Goal: Navigation & Orientation: Find specific page/section

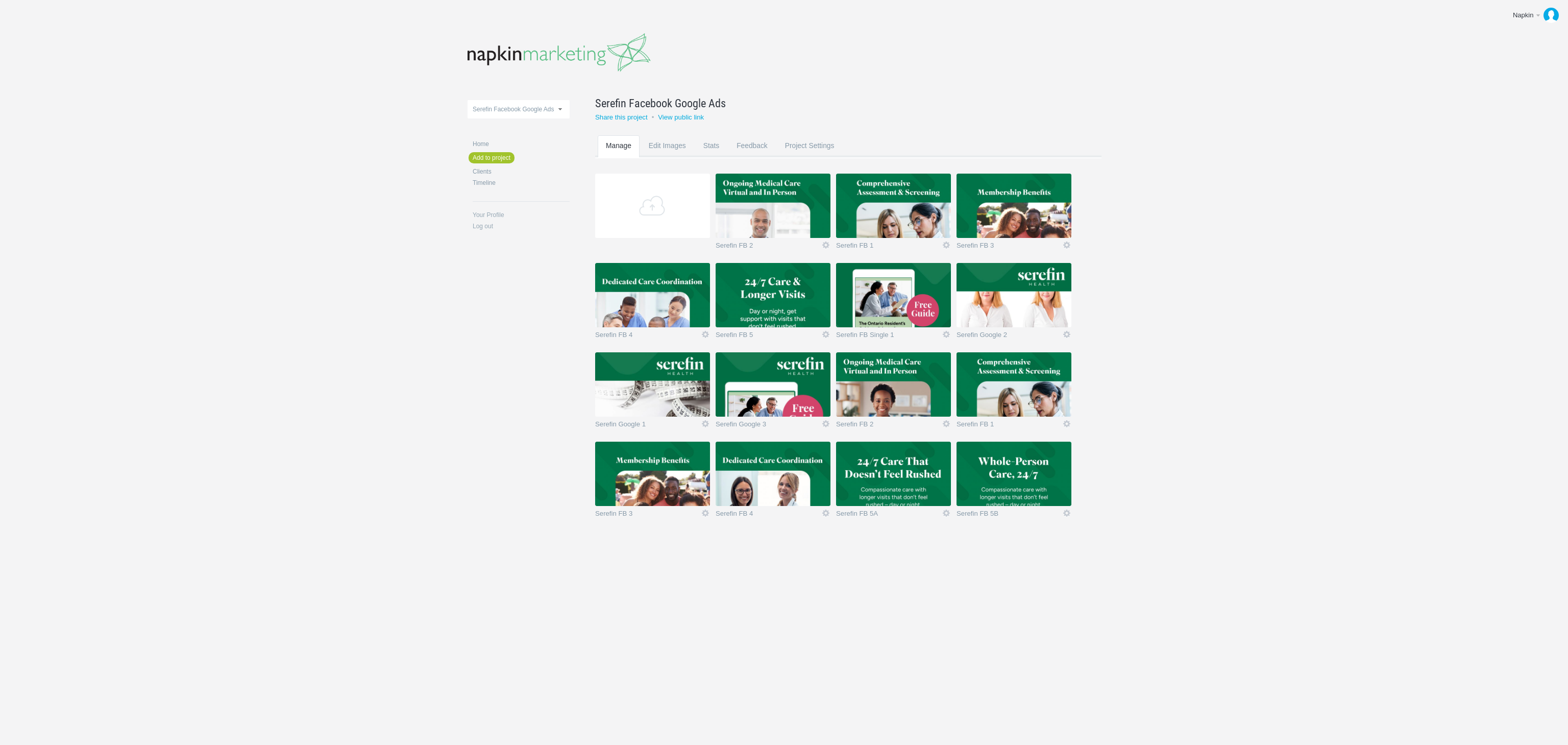
click at [914, 478] on img at bounding box center [894, 474] width 115 height 65
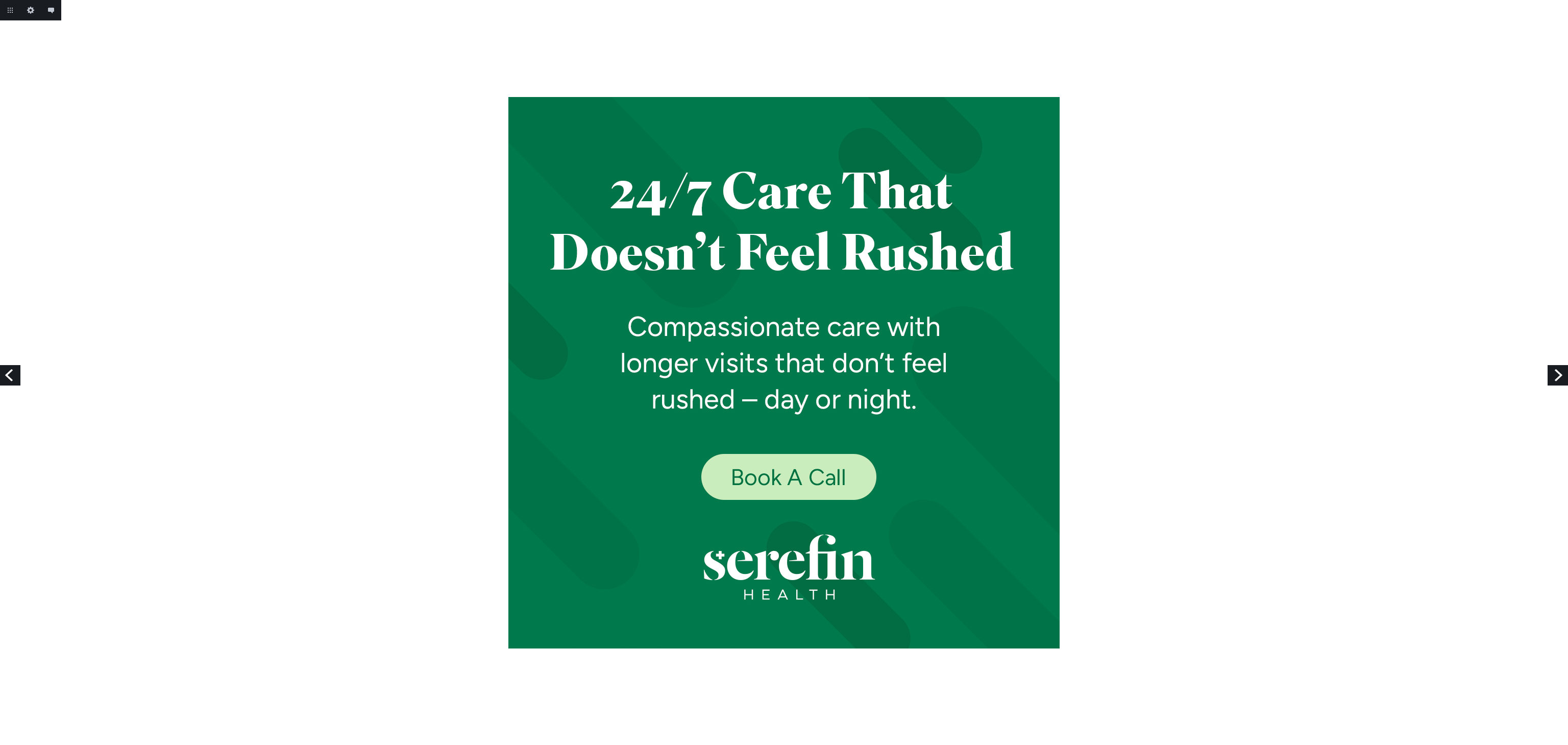
click at [1559, 373] on link "Next" at bounding box center [1557, 375] width 20 height 20
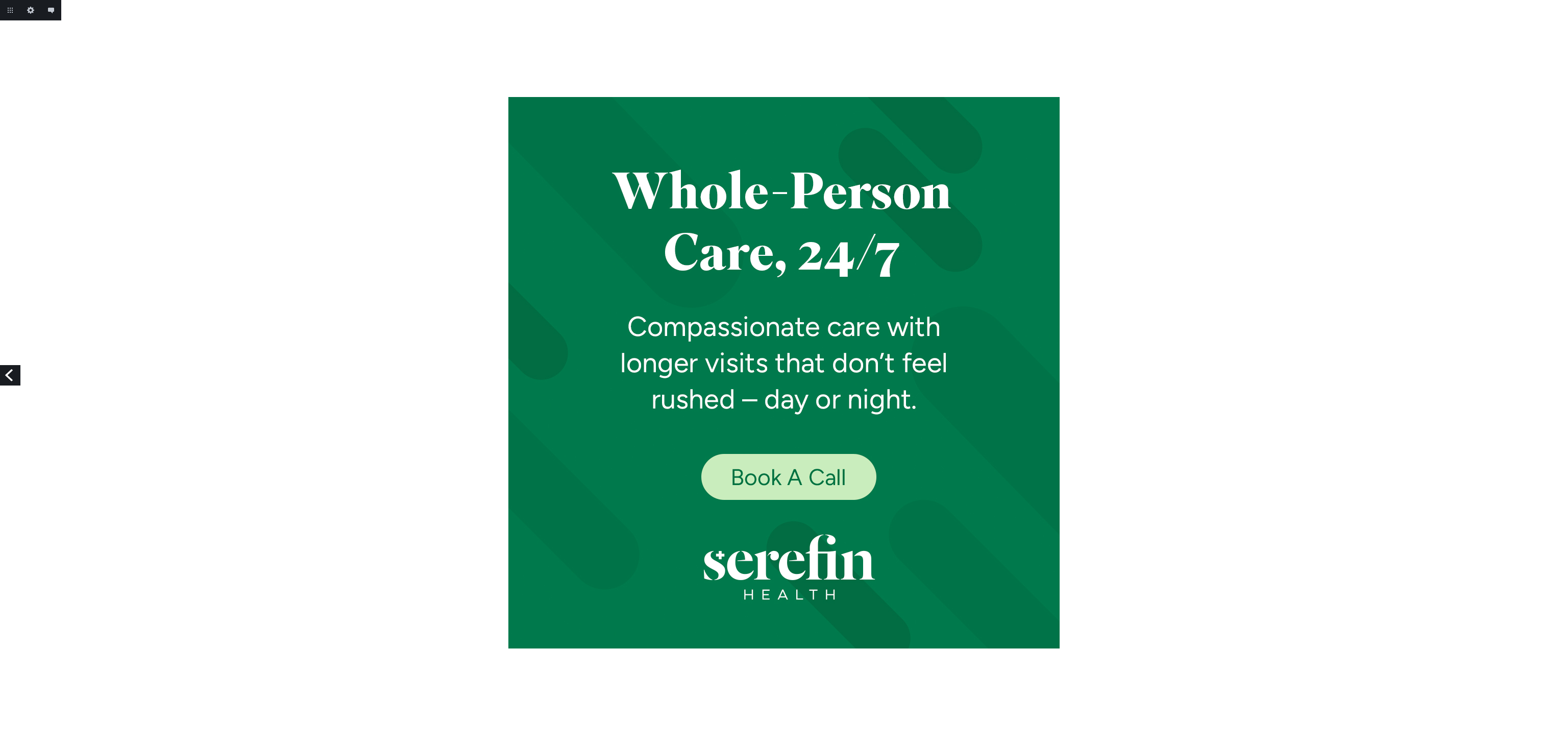
click at [2, 372] on link "Previous" at bounding box center [10, 375] width 20 height 20
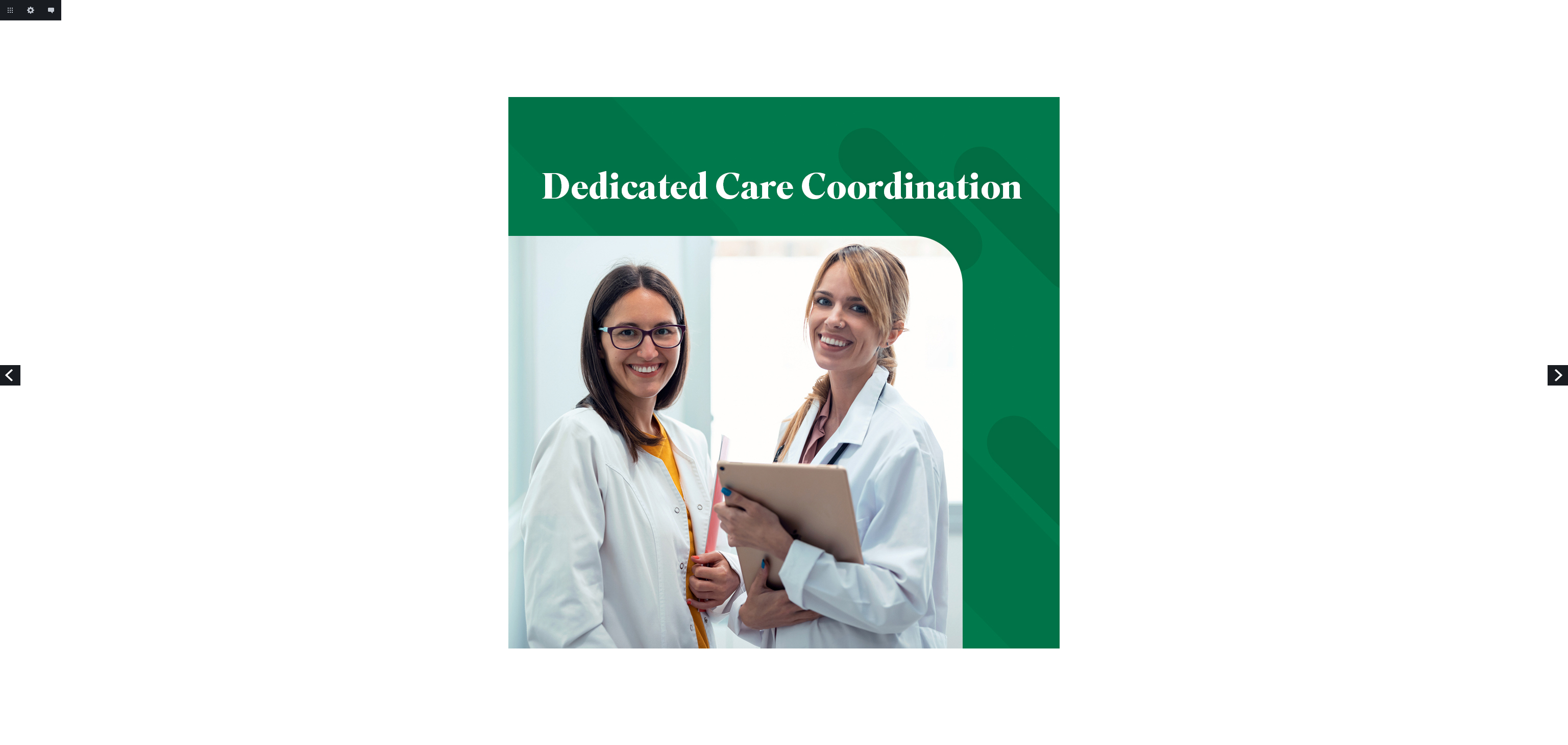
click at [6, 371] on link "Previous" at bounding box center [10, 375] width 20 height 20
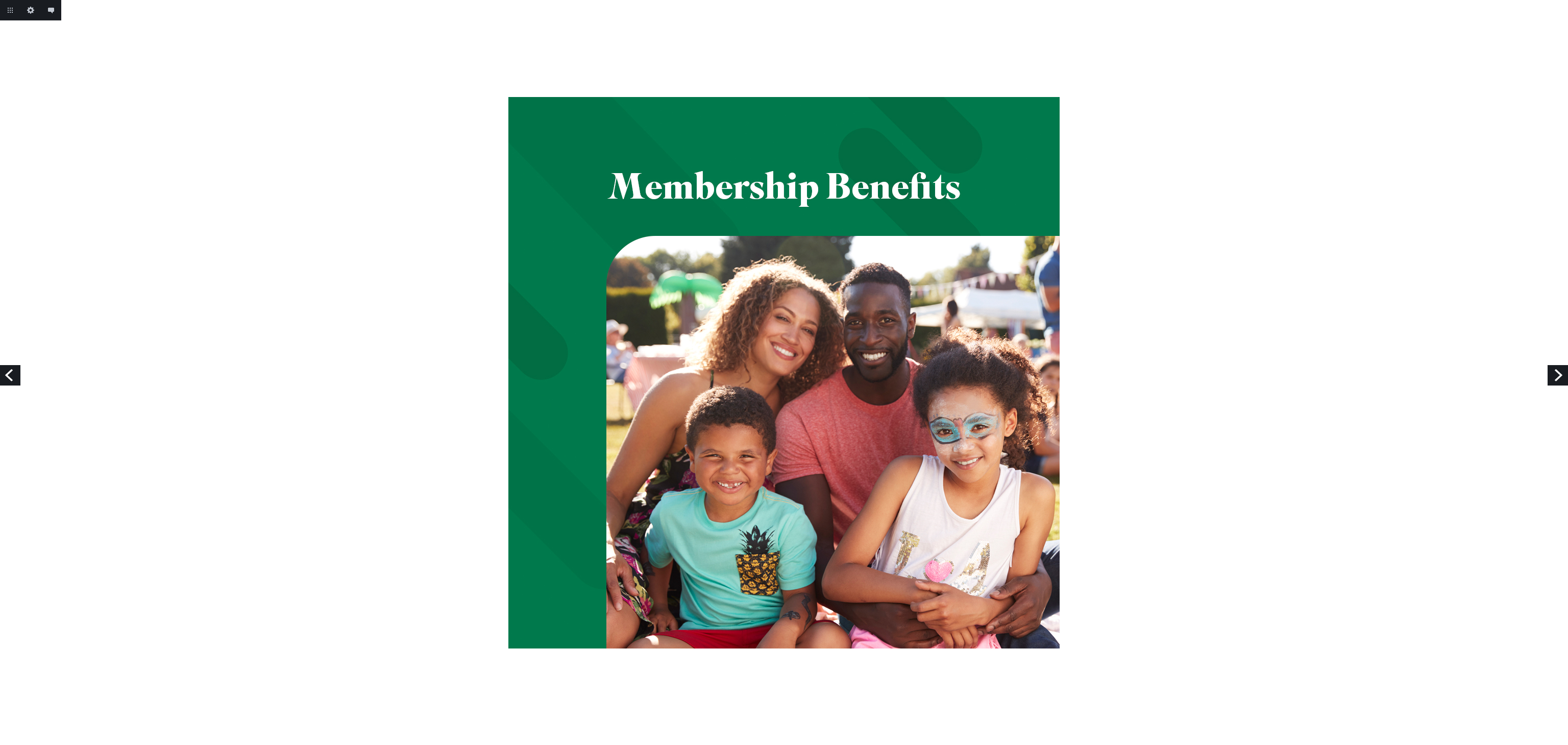
click at [4, 377] on link "Previous" at bounding box center [10, 375] width 20 height 20
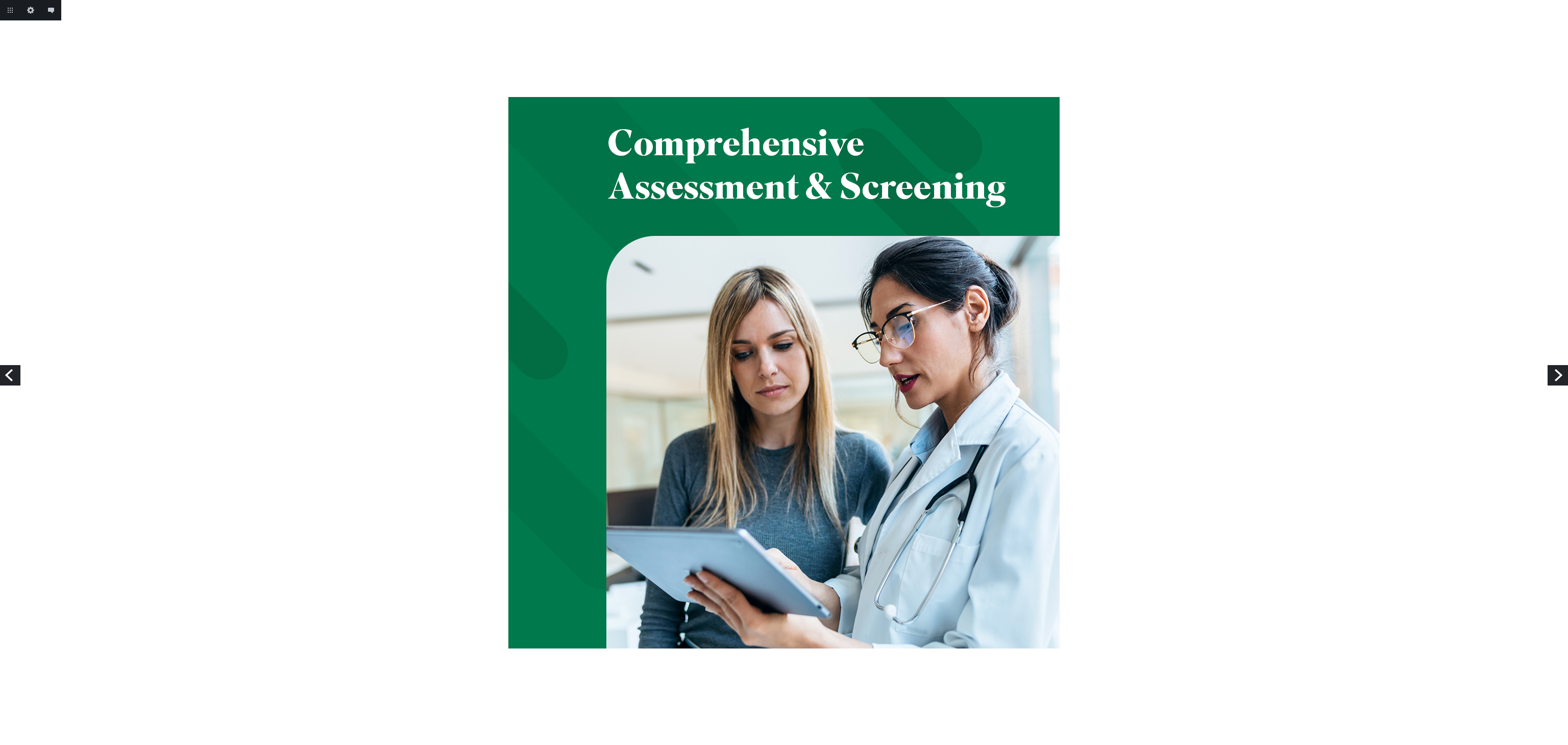
click at [4, 377] on link "Previous" at bounding box center [10, 375] width 20 height 20
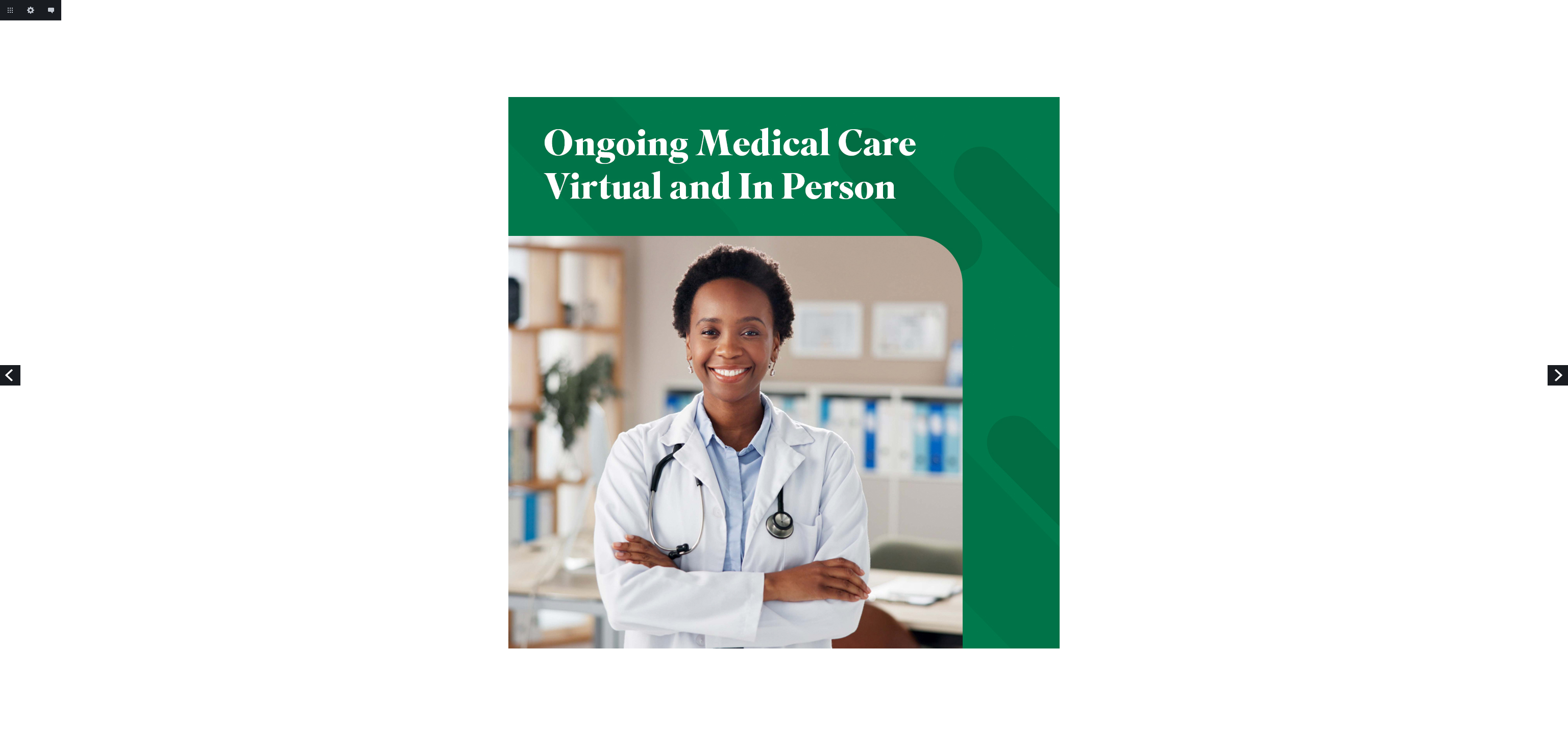
click at [6, 378] on link "Previous" at bounding box center [10, 375] width 20 height 20
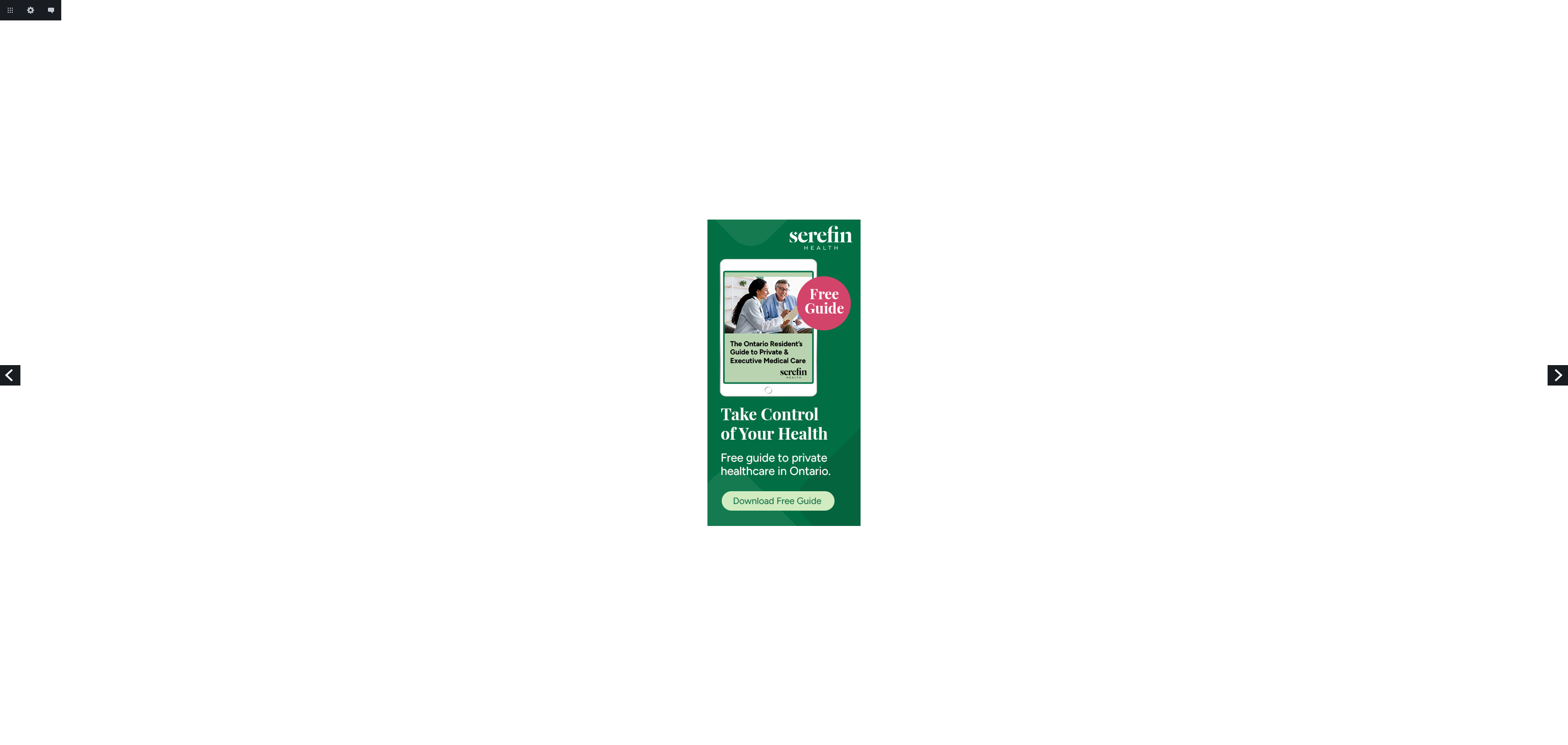
click at [1567, 372] on link "Next" at bounding box center [1557, 375] width 20 height 20
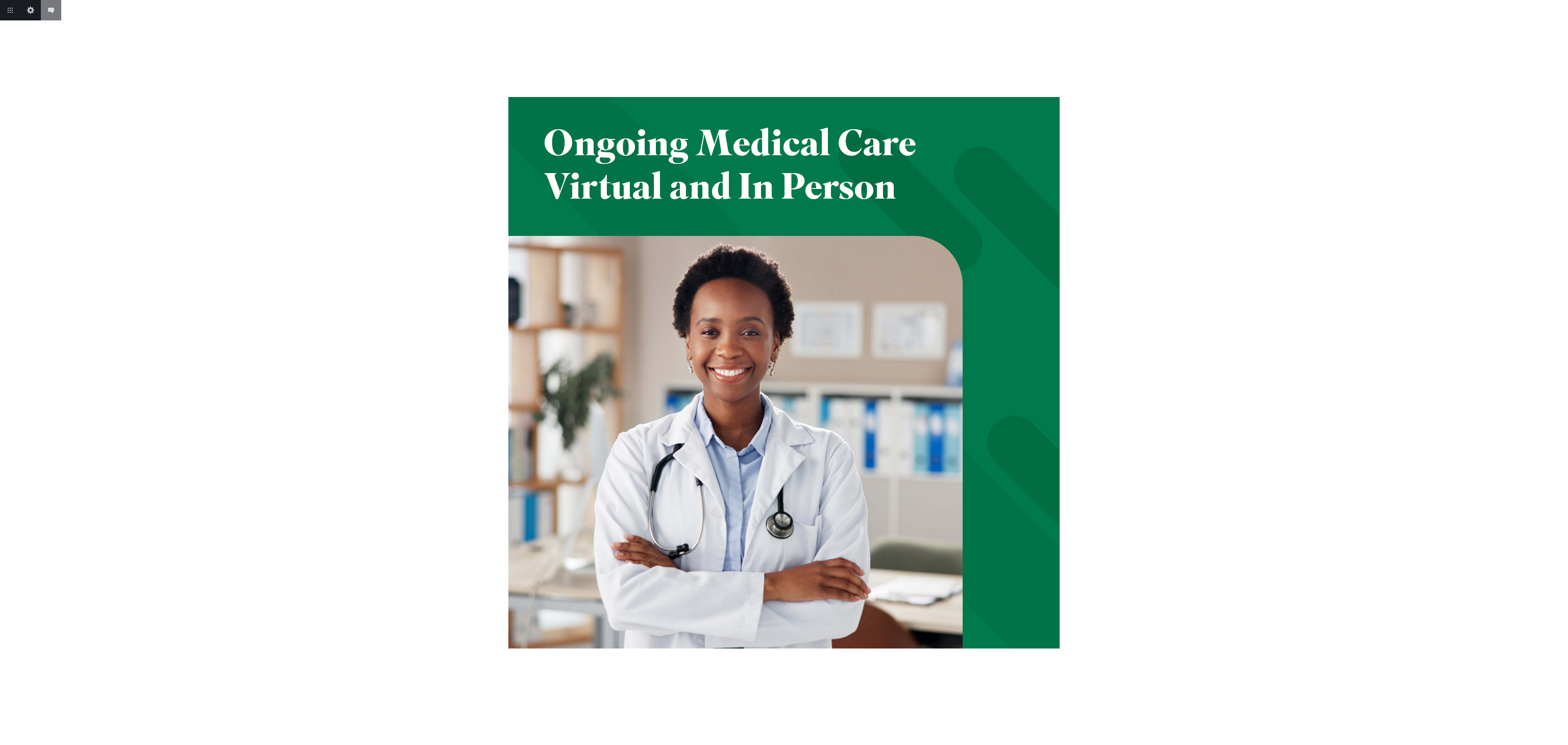
click at [1567, 372] on body "Add annotation Cancel Return to project Edit this image Add annotation" at bounding box center [784, 372] width 1568 height 745
click at [1567, 372] on link "Next" at bounding box center [1557, 375] width 20 height 20
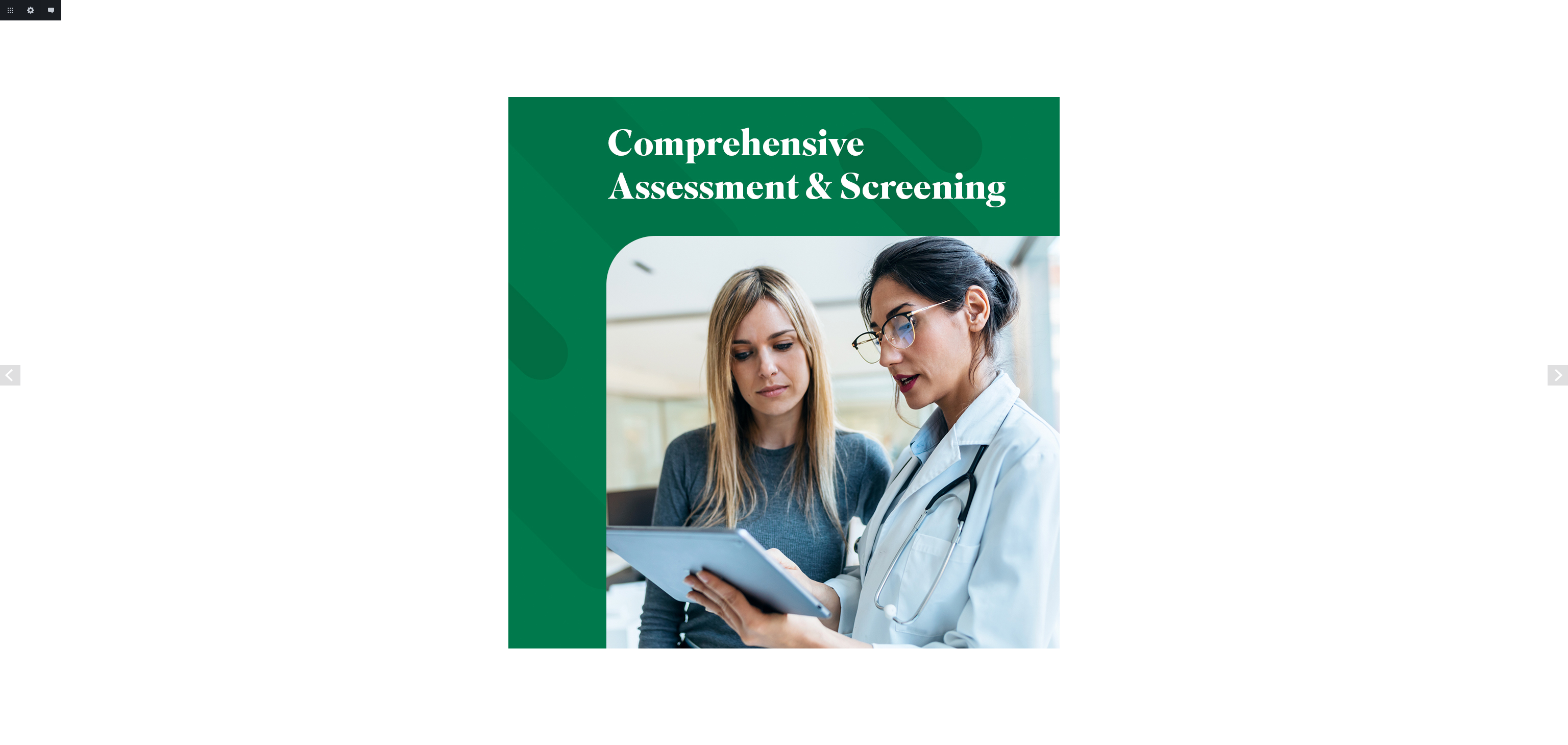
click at [1567, 372] on link "Next" at bounding box center [1557, 375] width 20 height 20
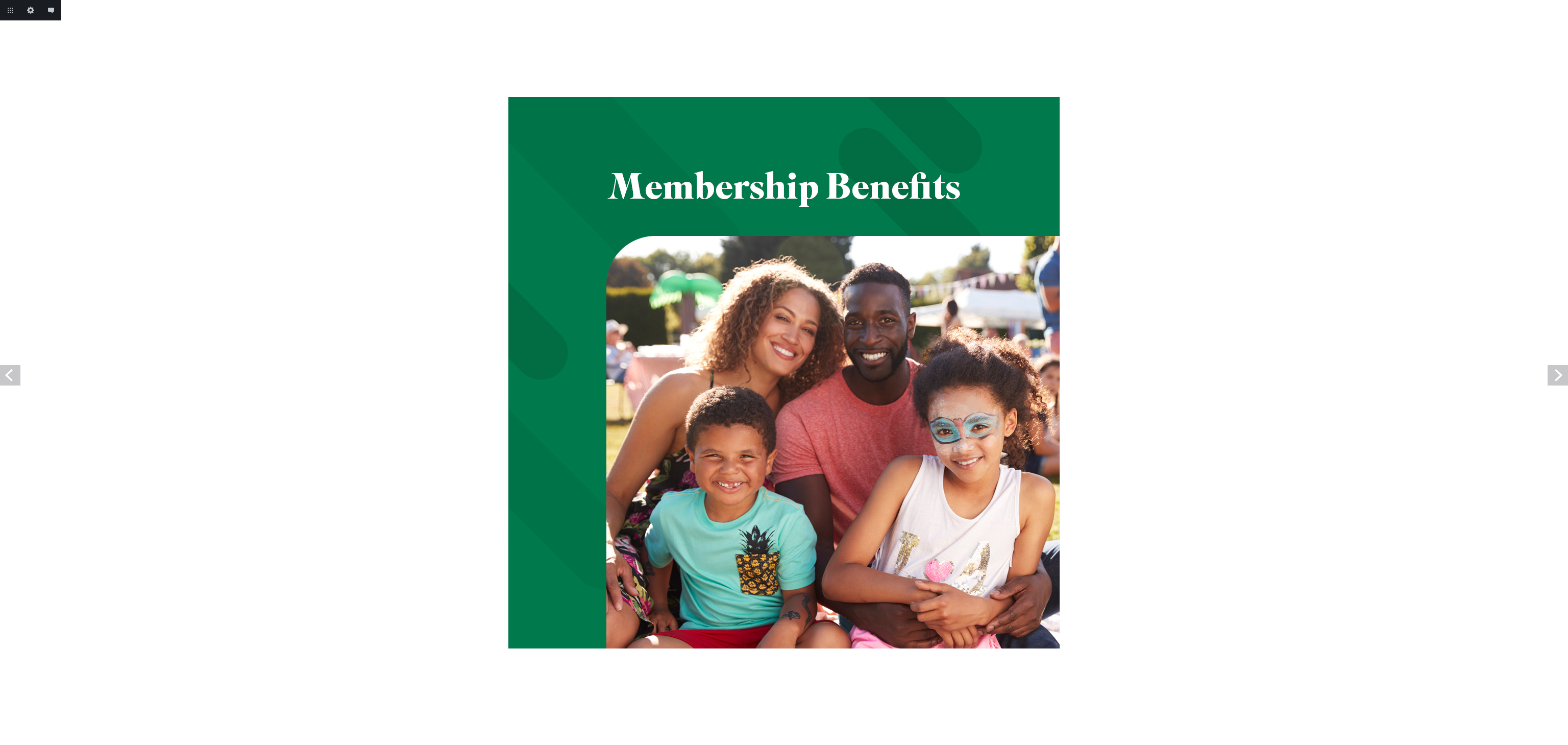
click at [1567, 372] on link "Next" at bounding box center [1557, 375] width 20 height 20
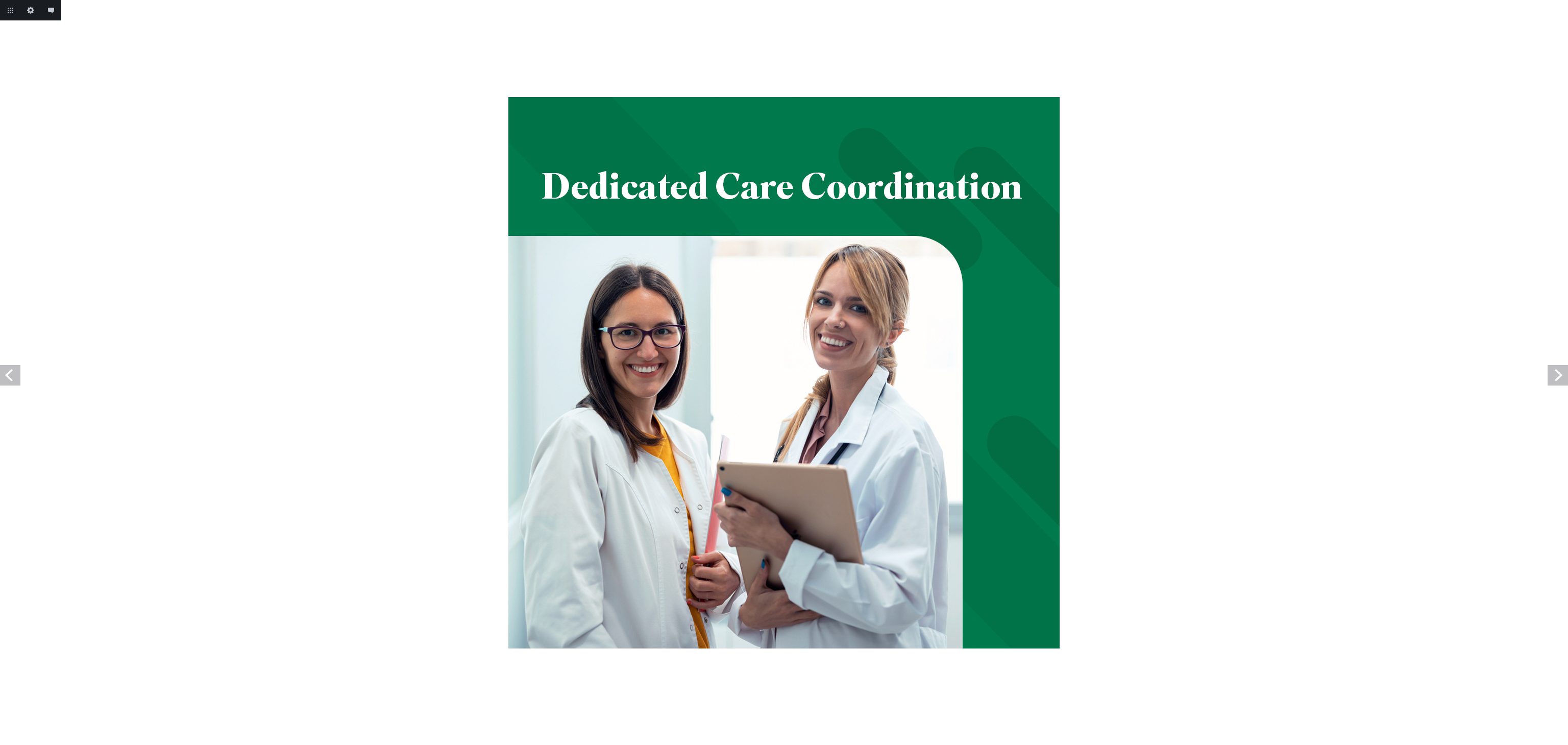
click at [1567, 372] on link "Next" at bounding box center [1557, 375] width 20 height 20
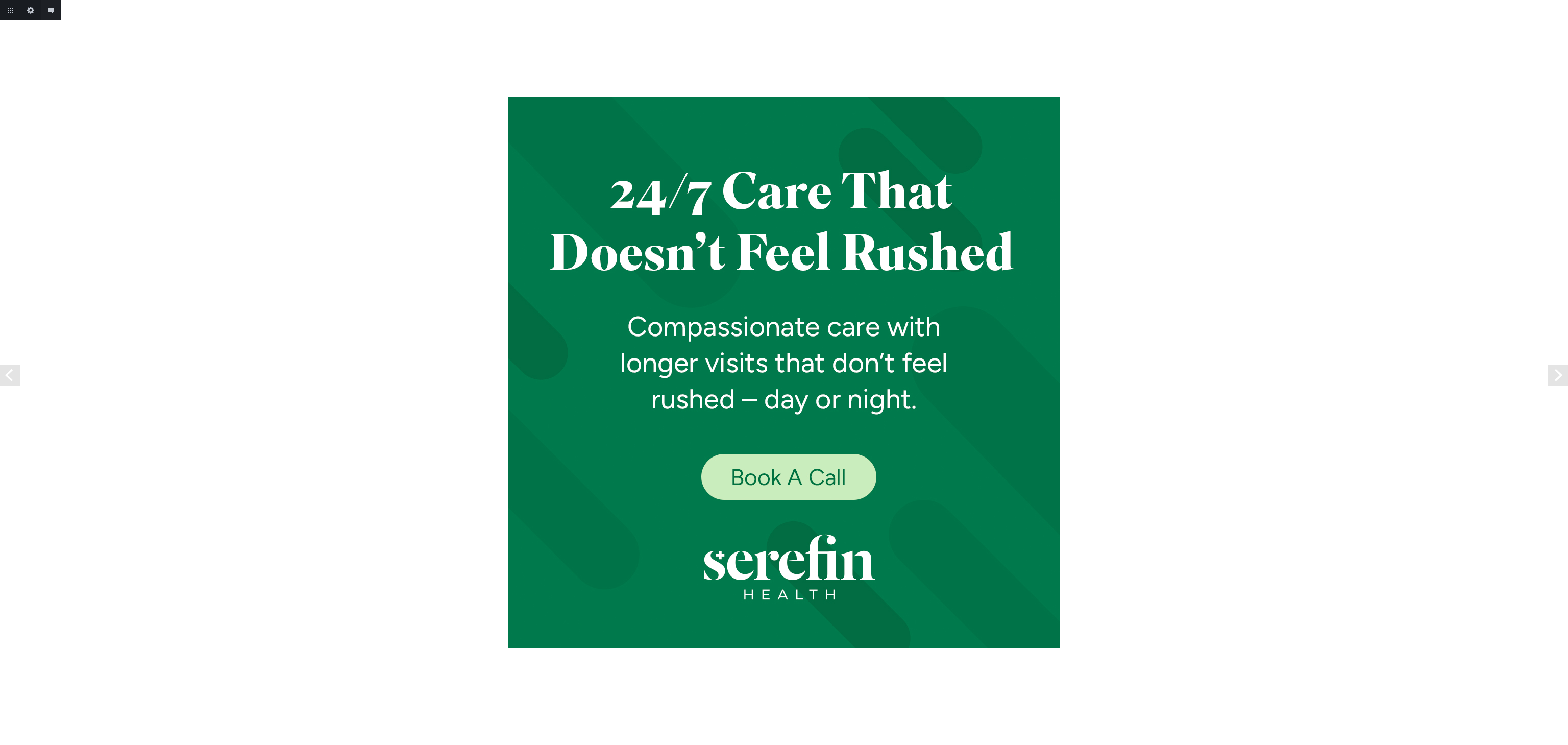
click at [1567, 372] on link "Next" at bounding box center [1557, 375] width 20 height 20
